Goal: Task Accomplishment & Management: Use online tool/utility

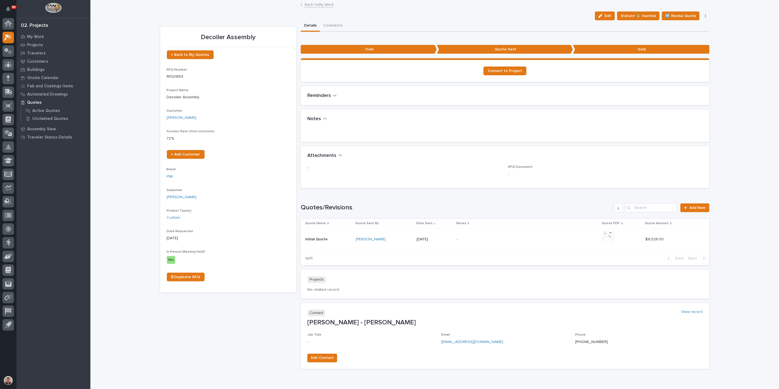
click at [320, 5] on link "Back to My Work" at bounding box center [319, 4] width 29 height 6
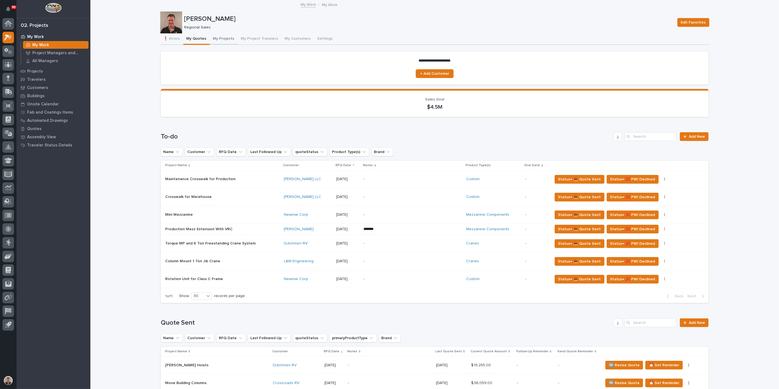
click at [235, 42] on button "My Projects" at bounding box center [224, 39] width 28 height 12
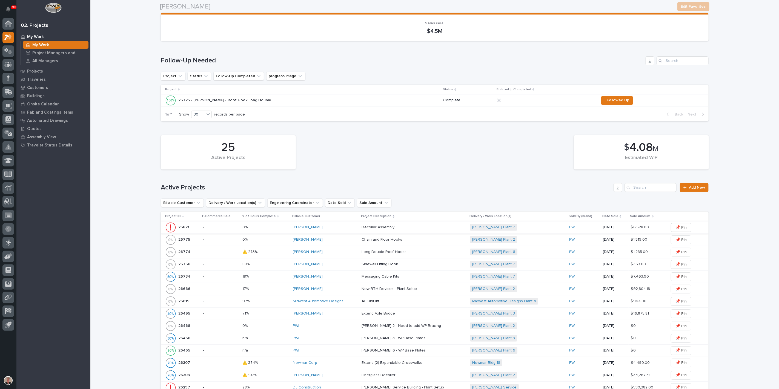
scroll to position [61, 0]
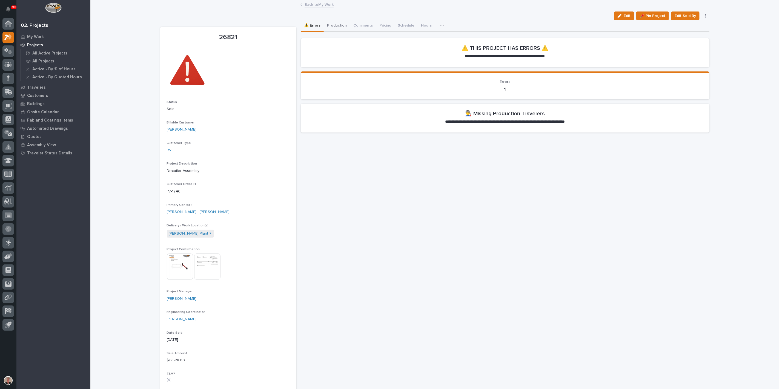
click at [343, 30] on button "Production" at bounding box center [337, 26] width 26 height 12
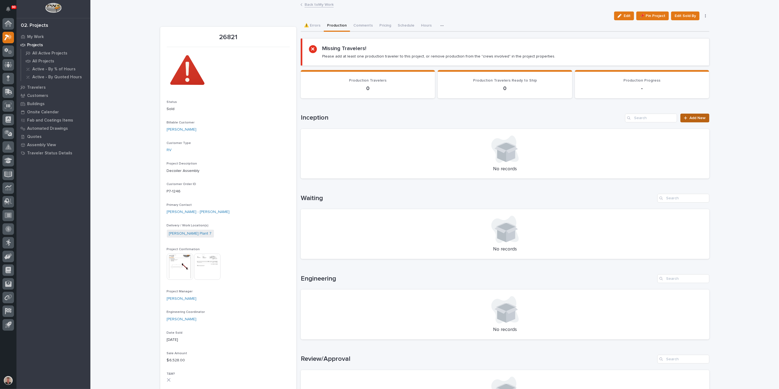
click at [691, 120] on span "Add New" at bounding box center [698, 118] width 16 height 4
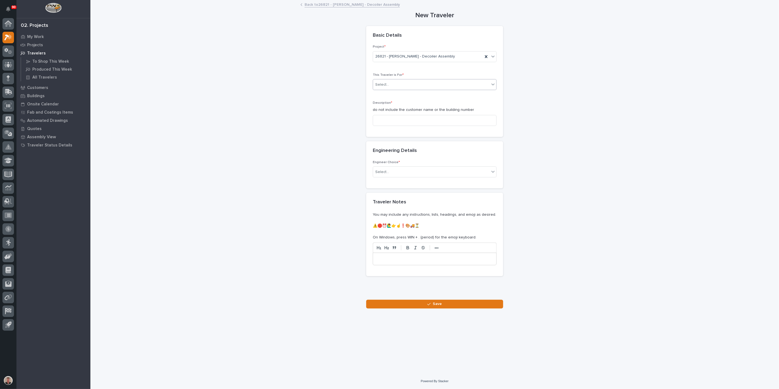
click at [435, 89] on div "Select..." at bounding box center [431, 84] width 116 height 9
click at [423, 112] on div "Production" at bounding box center [433, 113] width 120 height 10
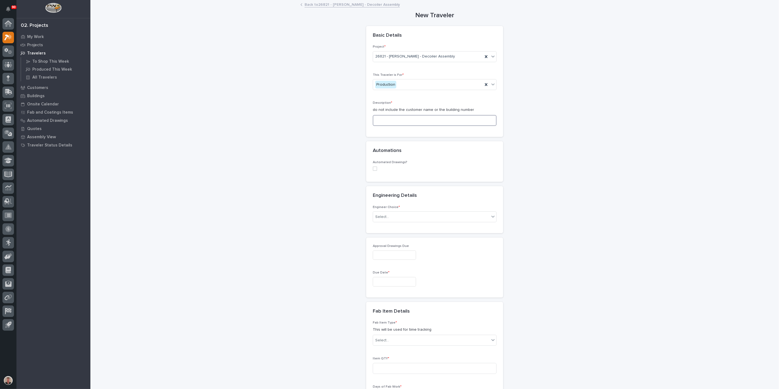
click at [378, 126] on input at bounding box center [435, 120] width 124 height 11
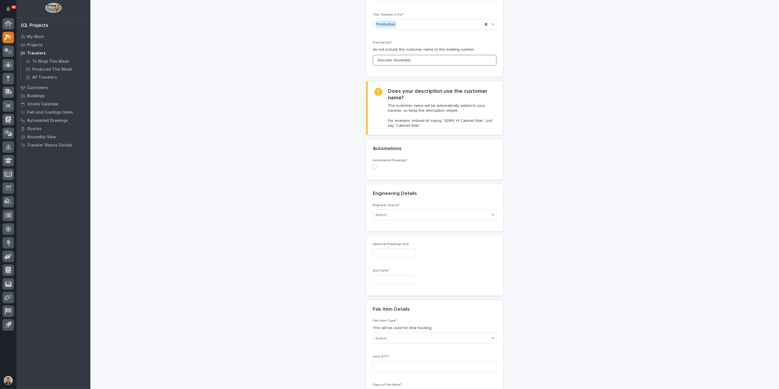
scroll to position [61, 0]
type input "Decoiler Assembly"
click at [389, 218] on div "Select..." at bounding box center [382, 215] width 14 height 6
click at [397, 306] on div "I want my coordinator to choose an engineer" at bounding box center [433, 305] width 120 height 10
click at [387, 358] on div "PWI" at bounding box center [433, 359] width 120 height 10
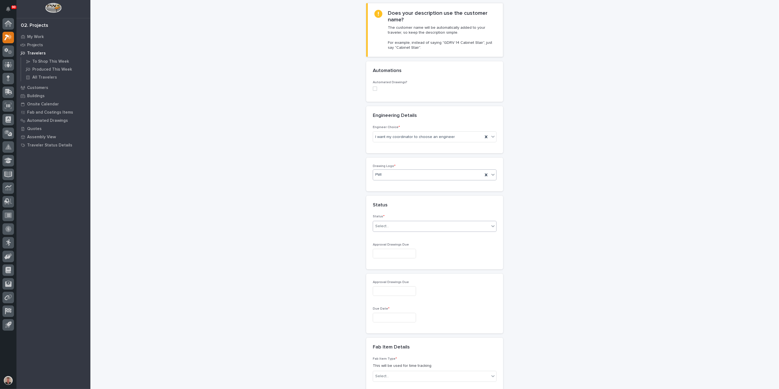
scroll to position [152, 0]
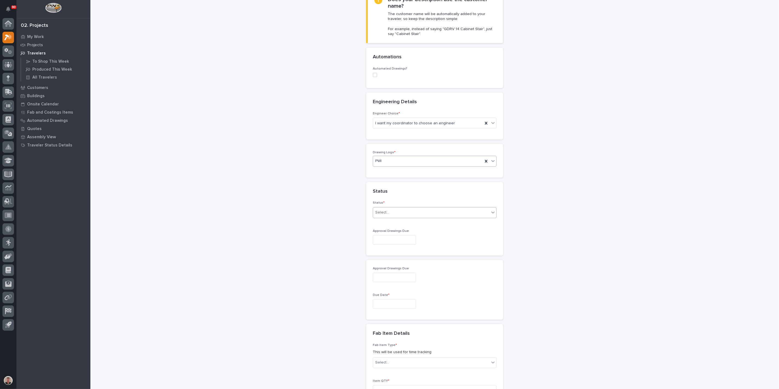
click at [403, 217] on div "Select..." at bounding box center [431, 212] width 116 height 9
click at [399, 309] on div "Sold (no traveler printed)" at bounding box center [433, 310] width 120 height 10
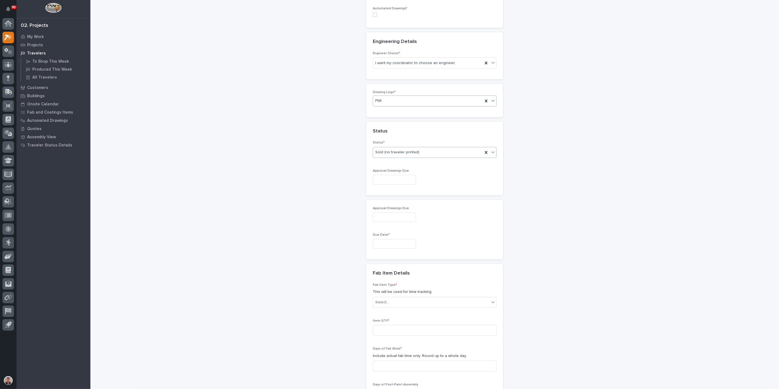
scroll to position [213, 0]
click at [385, 184] on input "text" at bounding box center [394, 180] width 43 height 10
click at [417, 230] on div "22" at bounding box center [420, 233] width 7 height 7
type input "**********"
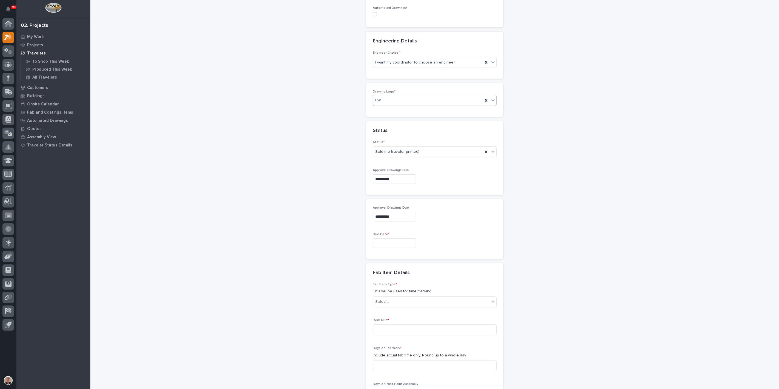
click at [377, 248] on input "text" at bounding box center [394, 244] width 43 height 10
click at [399, 327] on div "3" at bounding box center [402, 329] width 7 height 7
type input "**********"
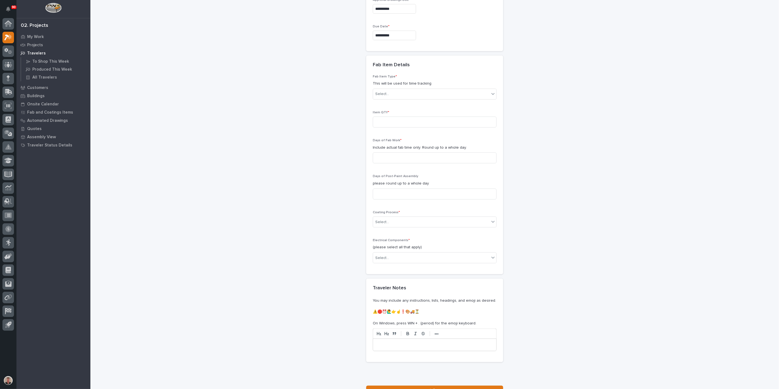
scroll to position [426, 0]
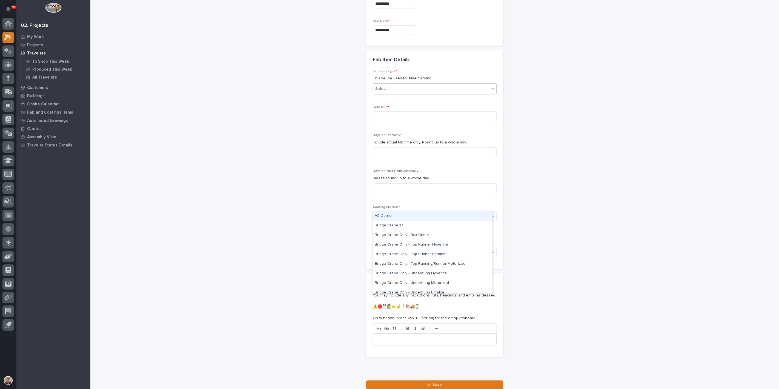
click at [398, 93] on div "Select..." at bounding box center [431, 88] width 116 height 9
click at [404, 249] on div "Other (custom item)" at bounding box center [433, 249] width 120 height 10
click at [386, 122] on input at bounding box center [435, 117] width 124 height 11
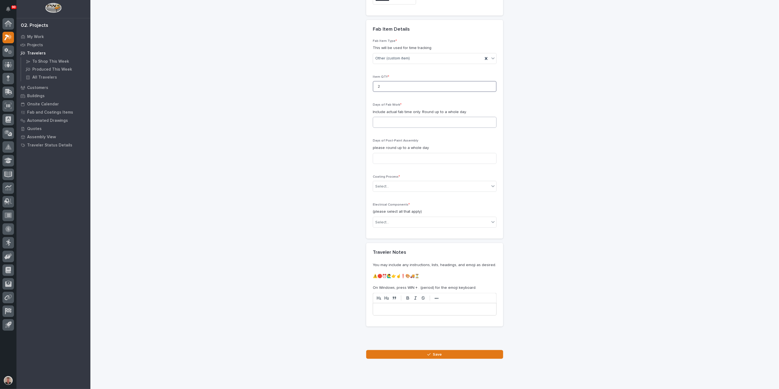
type input "2"
click at [388, 128] on input at bounding box center [435, 122] width 124 height 11
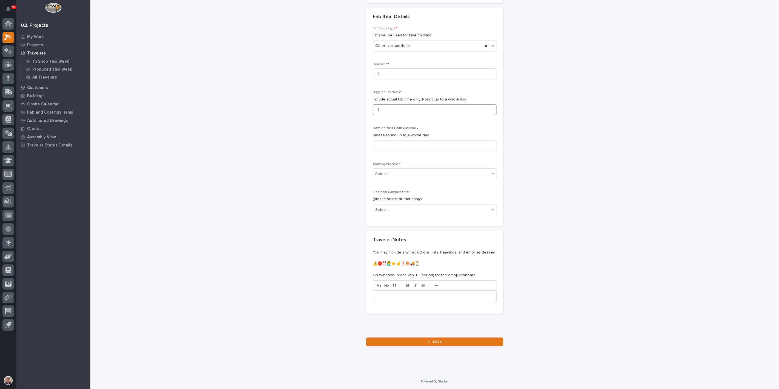
scroll to position [487, 0]
type input "1"
click at [386, 152] on input at bounding box center [435, 146] width 124 height 11
type input "1"
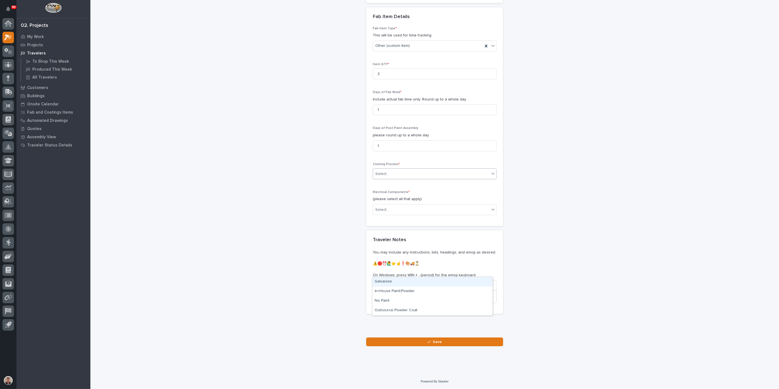
click at [386, 177] on div "Select..." at bounding box center [382, 174] width 14 height 6
click at [385, 290] on div "In-House Paint/Powder" at bounding box center [433, 292] width 120 height 10
click at [394, 215] on div "Select..." at bounding box center [431, 210] width 116 height 9
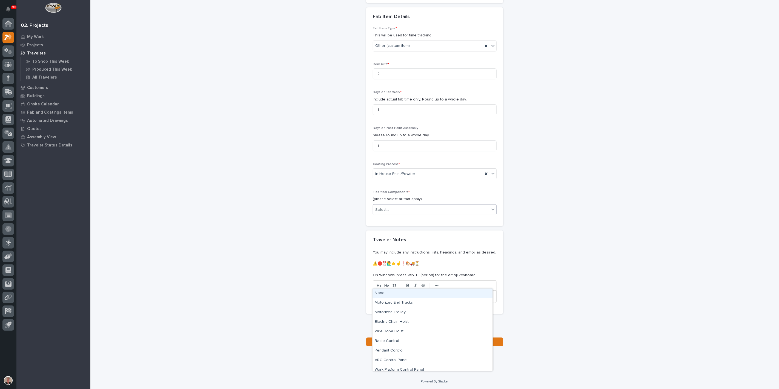
click at [392, 296] on div "None" at bounding box center [433, 294] width 120 height 10
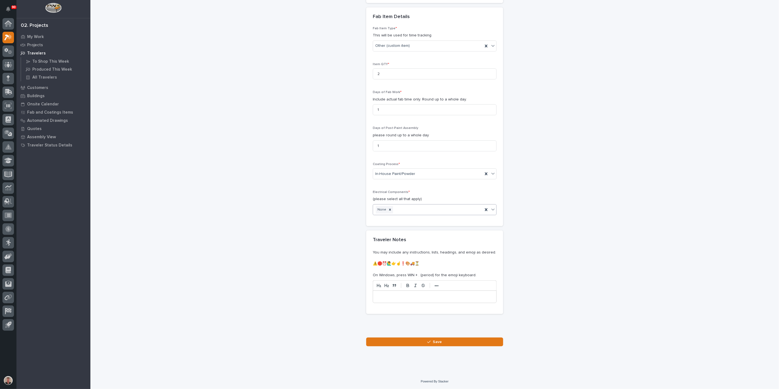
scroll to position [658, 0]
click at [414, 341] on button "Save" at bounding box center [434, 342] width 137 height 9
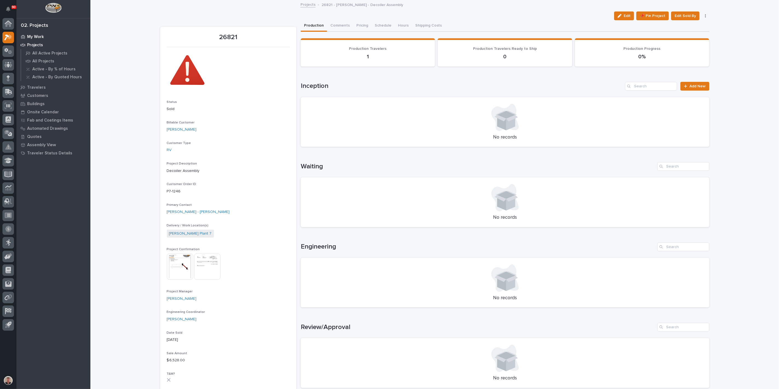
click at [45, 39] on div "My Work" at bounding box center [53, 37] width 71 height 8
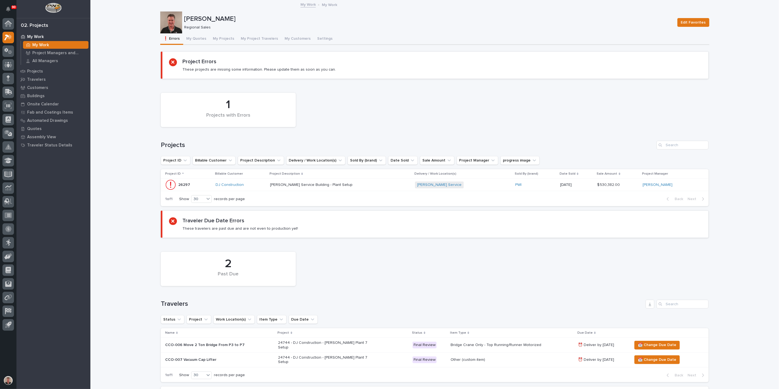
click at [271, 45] on button "My Project Travelers" at bounding box center [260, 39] width 44 height 12
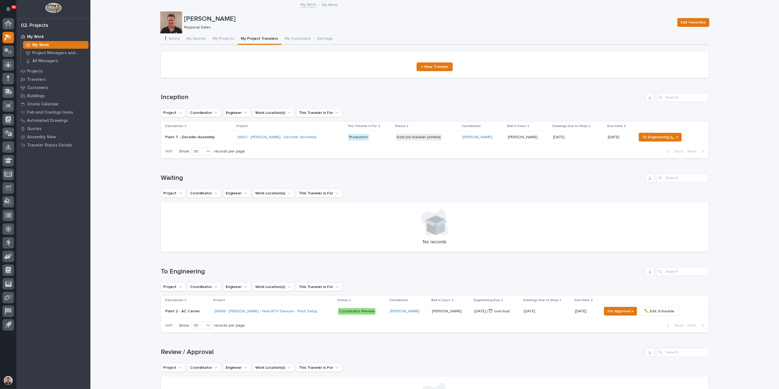
click at [384, 141] on p "Production" at bounding box center [369, 137] width 43 height 7
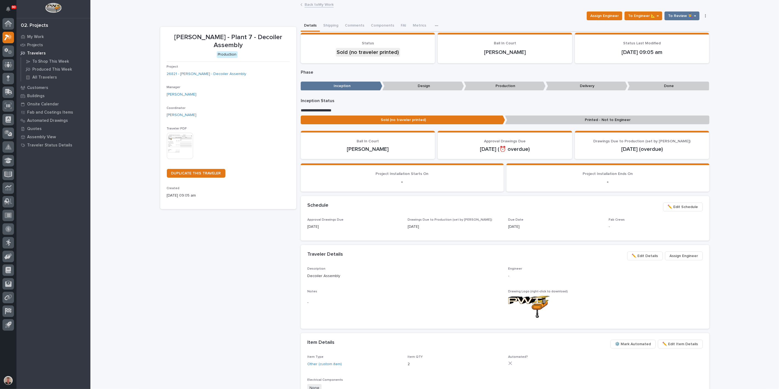
click at [178, 159] on img at bounding box center [180, 146] width 26 height 26
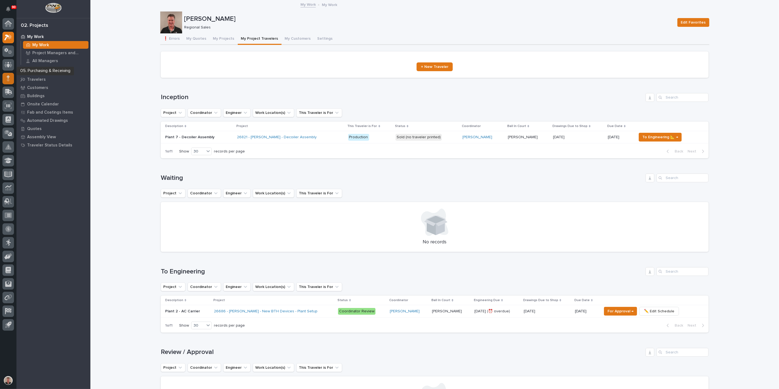
click at [7, 79] on icon at bounding box center [8, 78] width 3 height 6
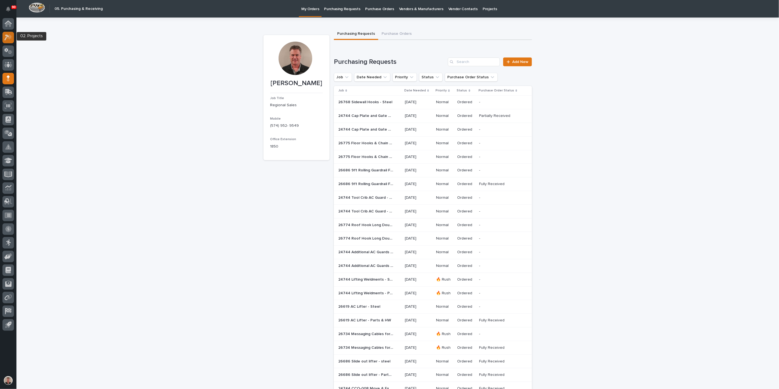
click at [12, 36] on div at bounding box center [8, 38] width 12 height 12
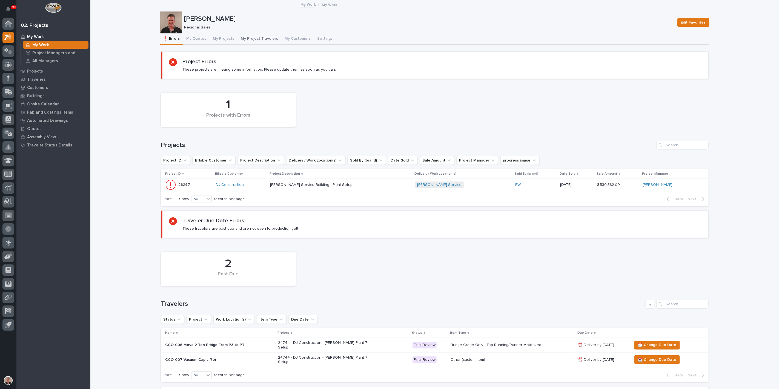
click at [277, 42] on button "My Project Travelers" at bounding box center [260, 39] width 44 height 12
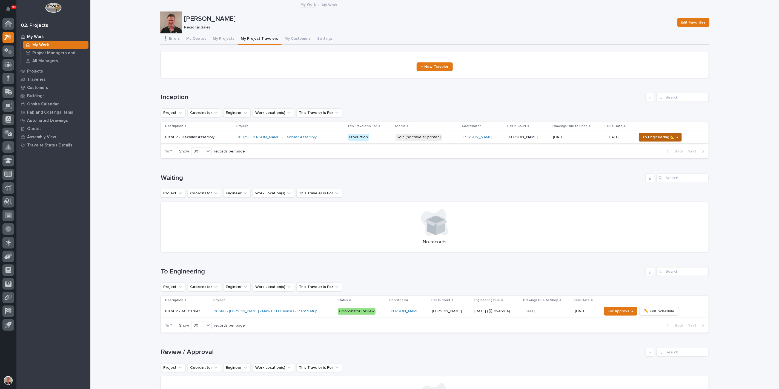
click at [653, 141] on span "To Engineering 📐 →" at bounding box center [661, 137] width 36 height 7
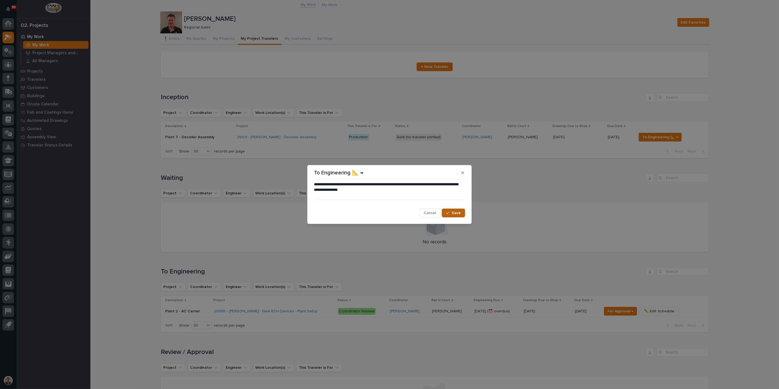
click at [455, 216] on span "Save" at bounding box center [456, 213] width 9 height 5
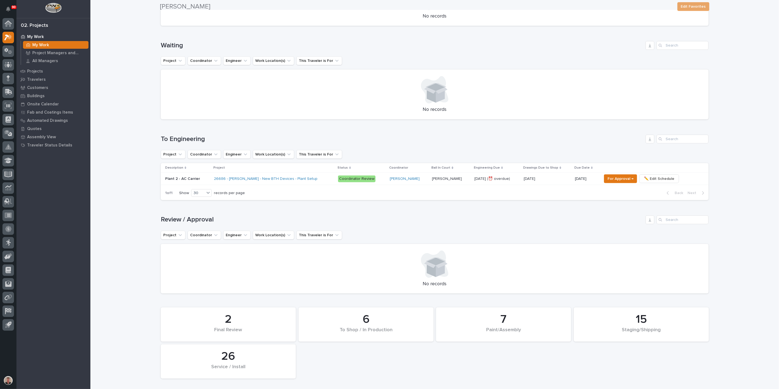
scroll to position [152, 0]
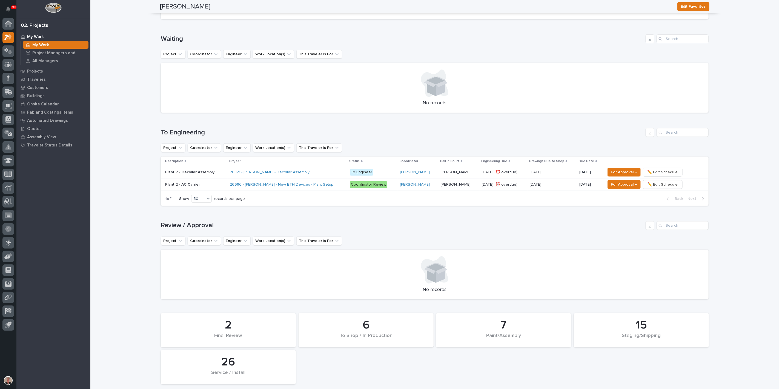
click at [325, 177] on div "26821 - Brinkley RV - Decoiler Assembly" at bounding box center [288, 172] width 116 height 9
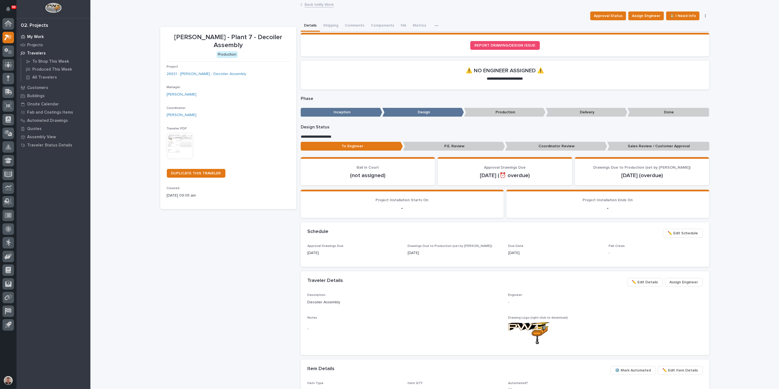
click at [39, 38] on p "My Work" at bounding box center [35, 37] width 17 height 5
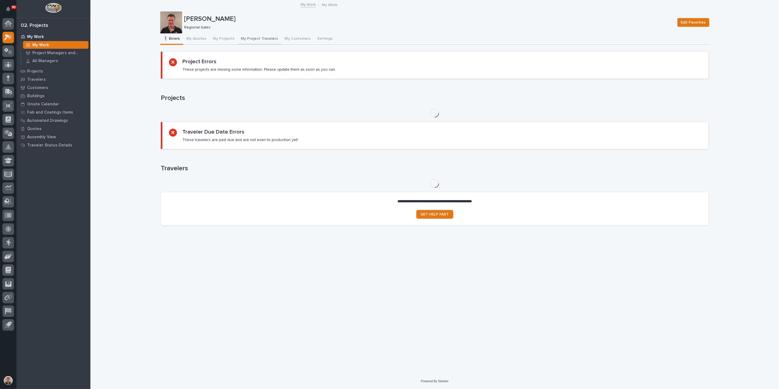
click at [268, 43] on button "My Project Travelers" at bounding box center [260, 39] width 44 height 12
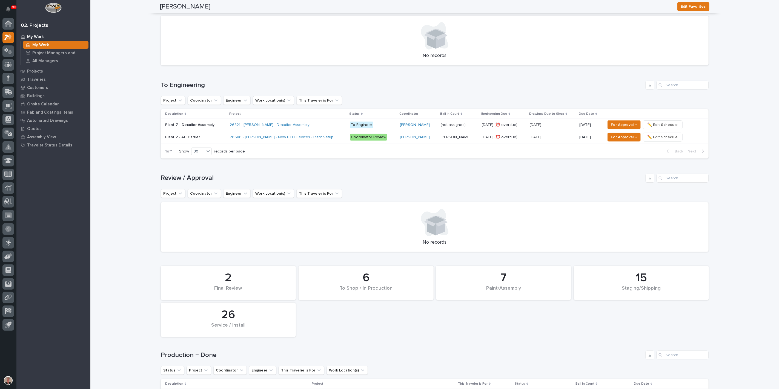
scroll to position [213, 0]
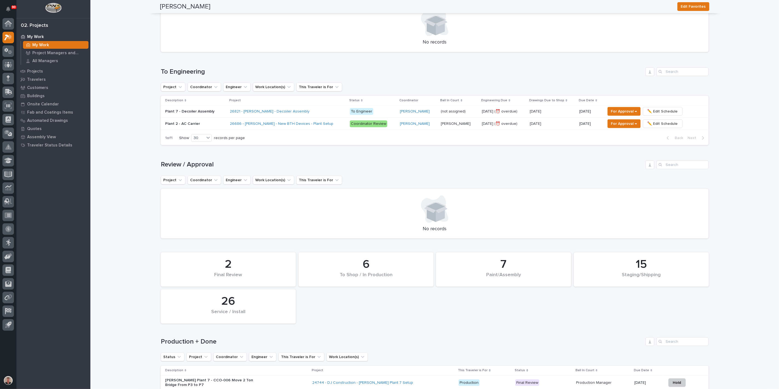
click at [218, 126] on p at bounding box center [195, 124] width 60 height 5
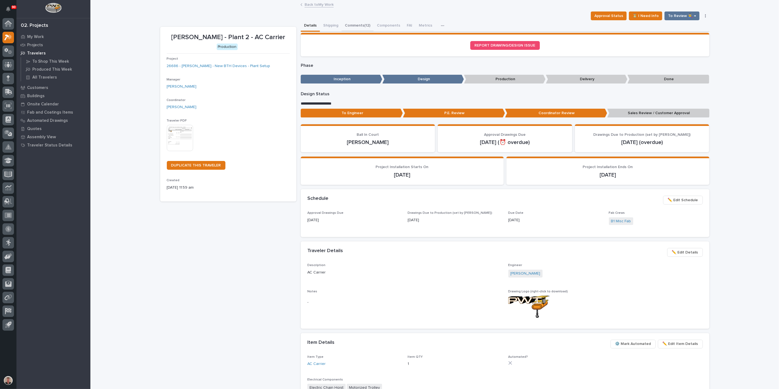
click at [364, 31] on button "Comments (12)" at bounding box center [358, 26] width 32 height 12
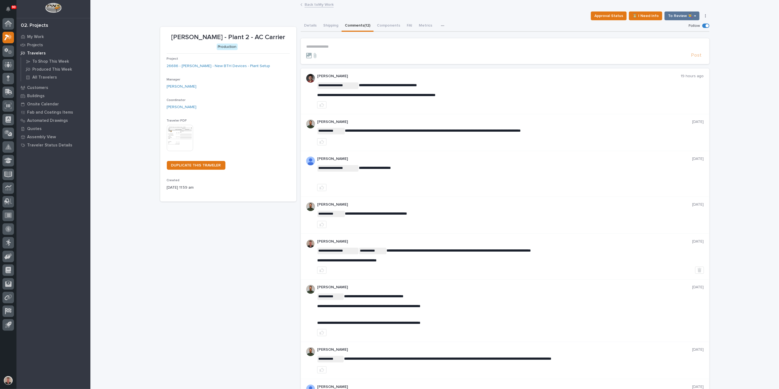
click at [334, 49] on p "**********" at bounding box center [505, 46] width 398 height 5
click at [336, 63] on span "Wynne Hochstetler" at bounding box center [323, 63] width 31 height 4
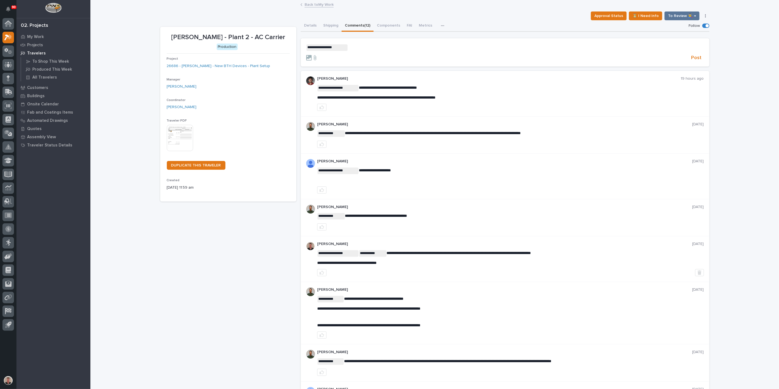
click at [360, 51] on p "**********" at bounding box center [505, 47] width 398 height 7
click at [692, 61] on span "Post" at bounding box center [697, 58] width 10 height 6
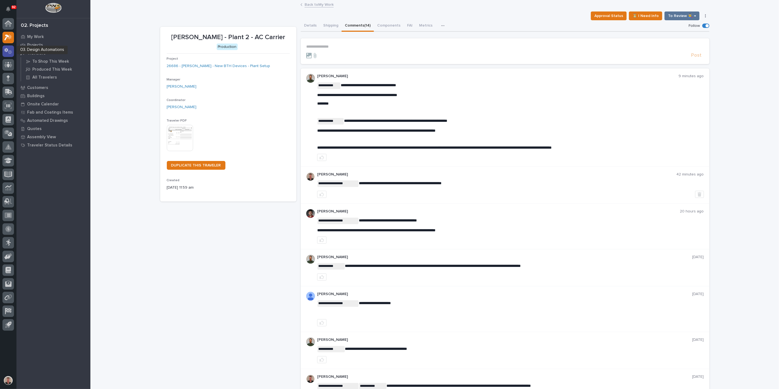
click at [7, 51] on icon at bounding box center [8, 51] width 8 height 6
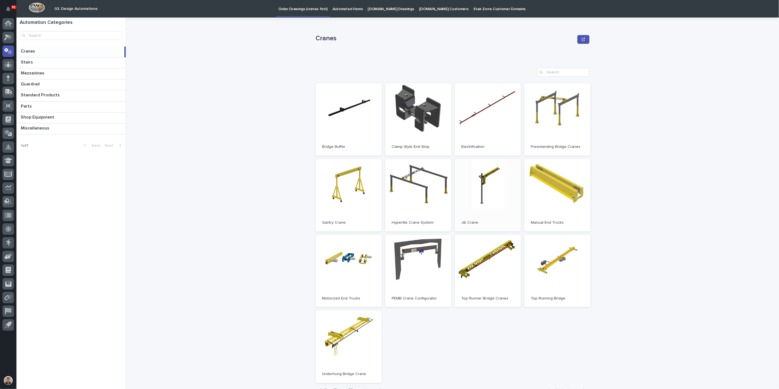
click at [482, 200] on link "Open" at bounding box center [488, 195] width 66 height 73
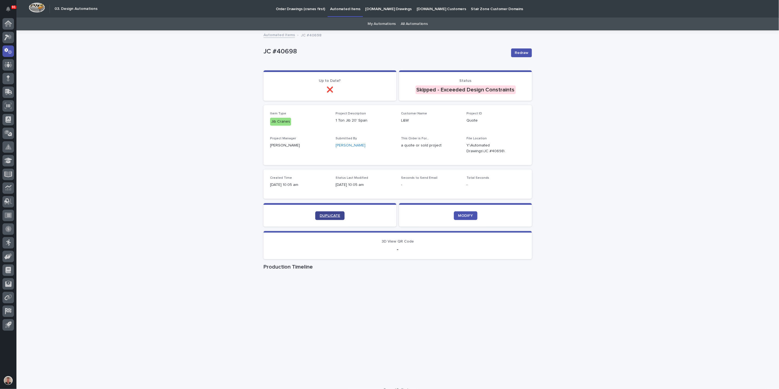
click at [326, 218] on span "DUPLICATE" at bounding box center [330, 216] width 21 height 4
click at [334, 220] on link "DUPLICATE" at bounding box center [329, 216] width 29 height 9
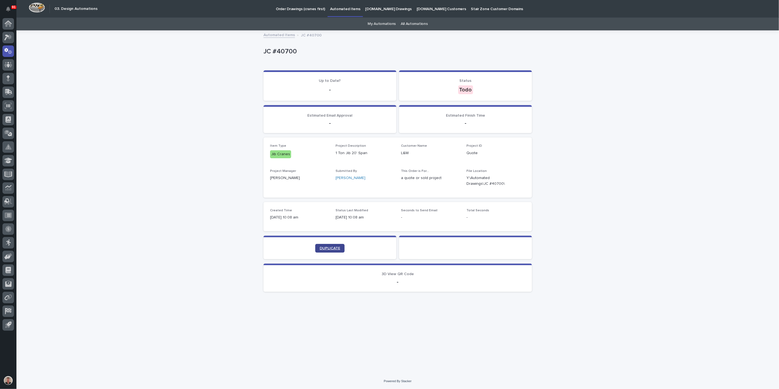
click at [331, 250] on span "DUPLICATE" at bounding box center [330, 249] width 21 height 4
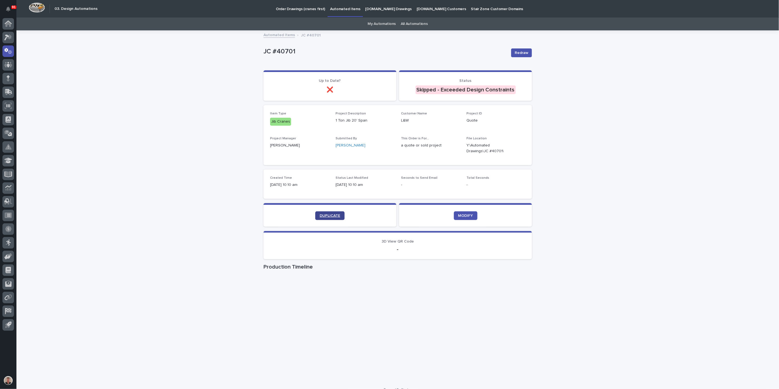
click at [320, 218] on span "DUPLICATE" at bounding box center [330, 216] width 21 height 4
